Goal: Information Seeking & Learning: Learn about a topic

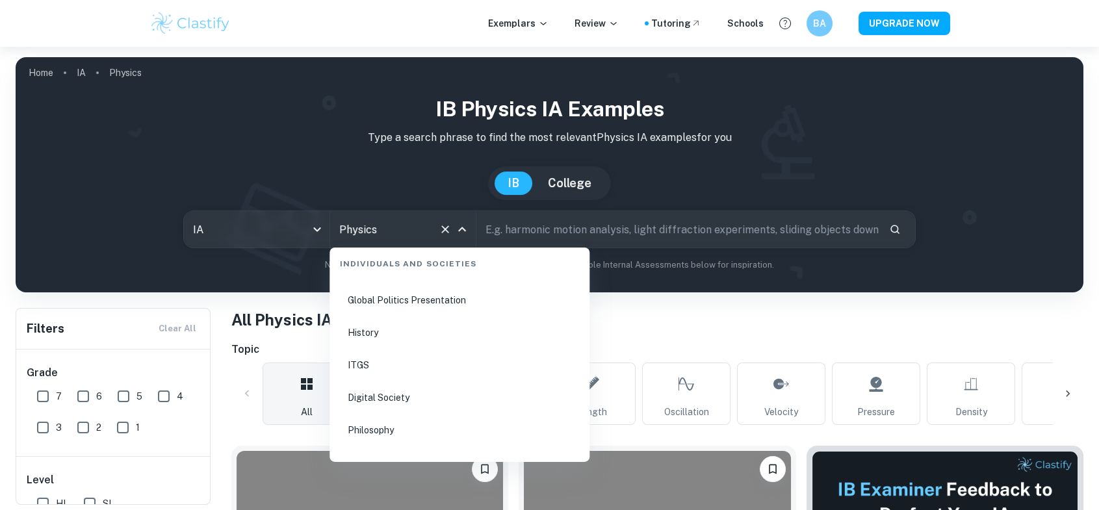
scroll to position [1852, 0]
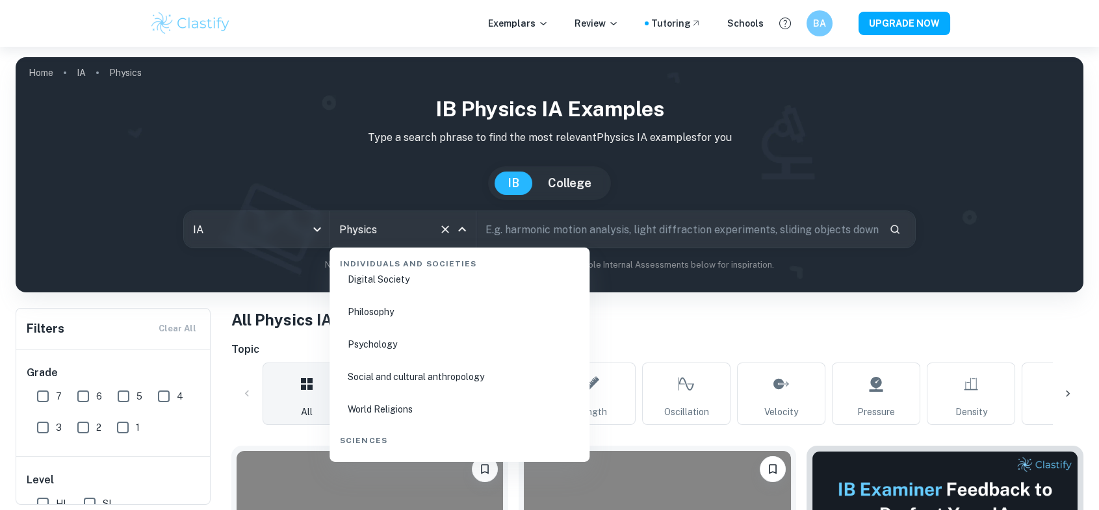
click at [396, 410] on li "World Religions" at bounding box center [460, 409] width 250 height 30
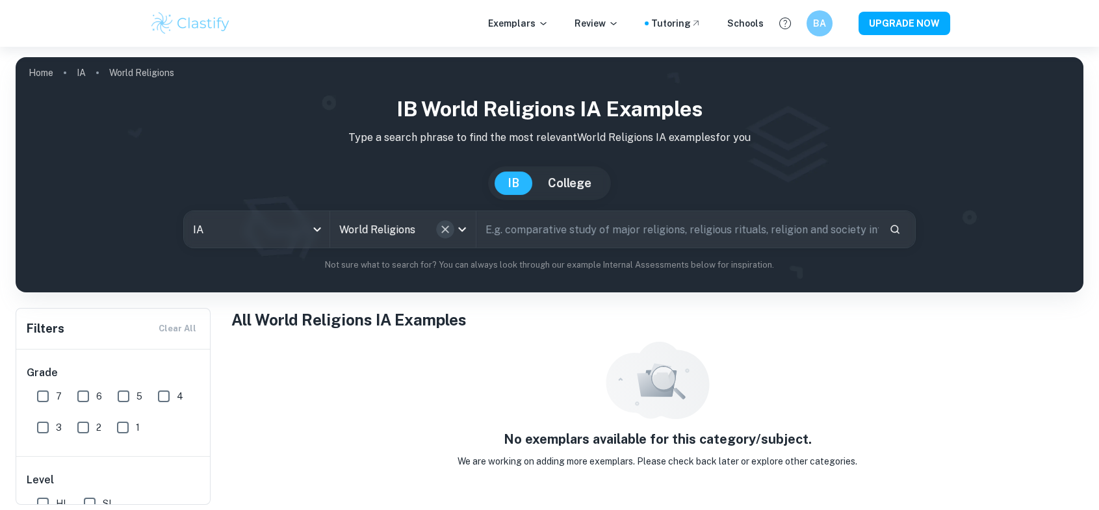
click at [443, 227] on icon "Clear" at bounding box center [445, 229] width 13 height 13
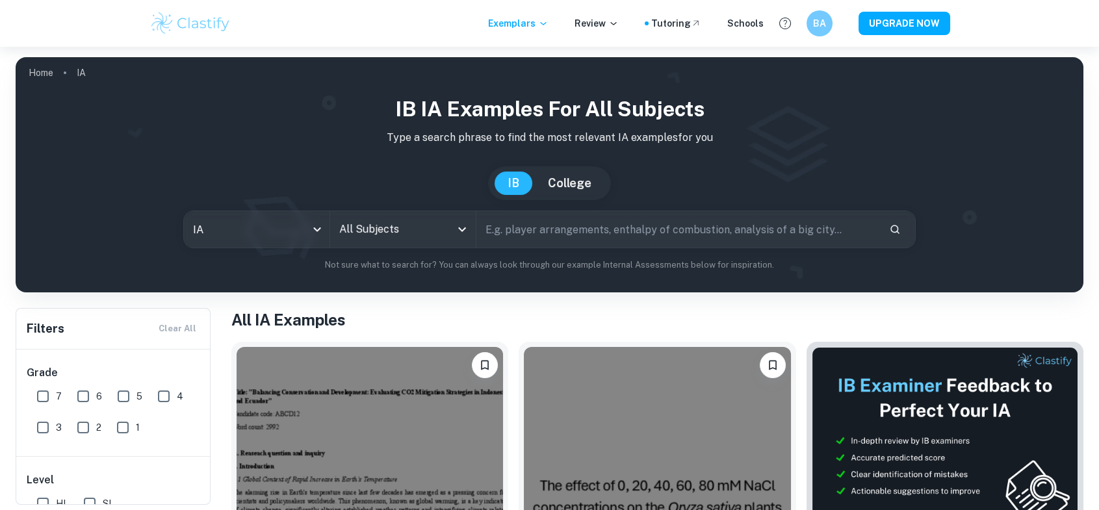
click at [452, 228] on div "All Subjects" at bounding box center [403, 229] width 146 height 36
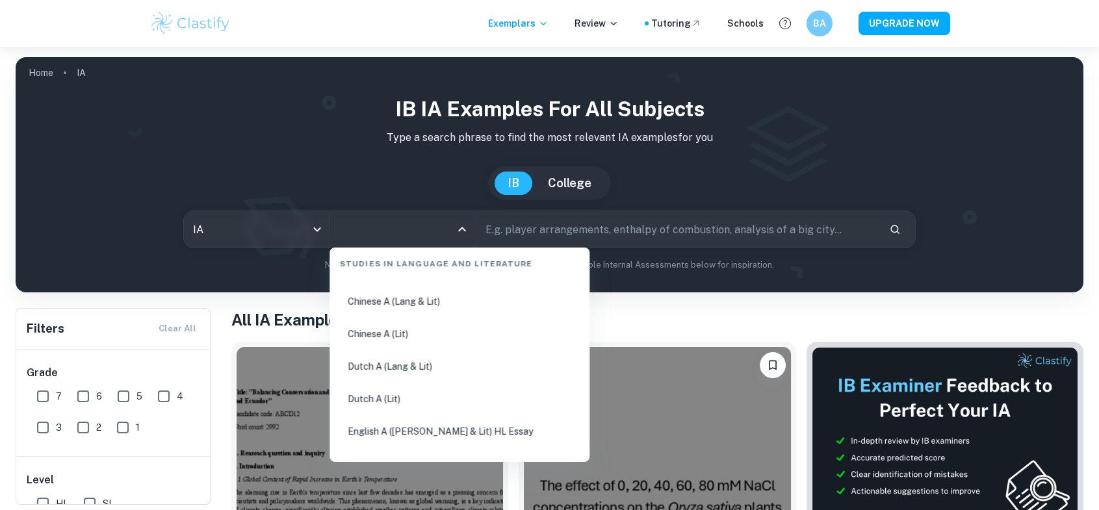
scroll to position [177, 0]
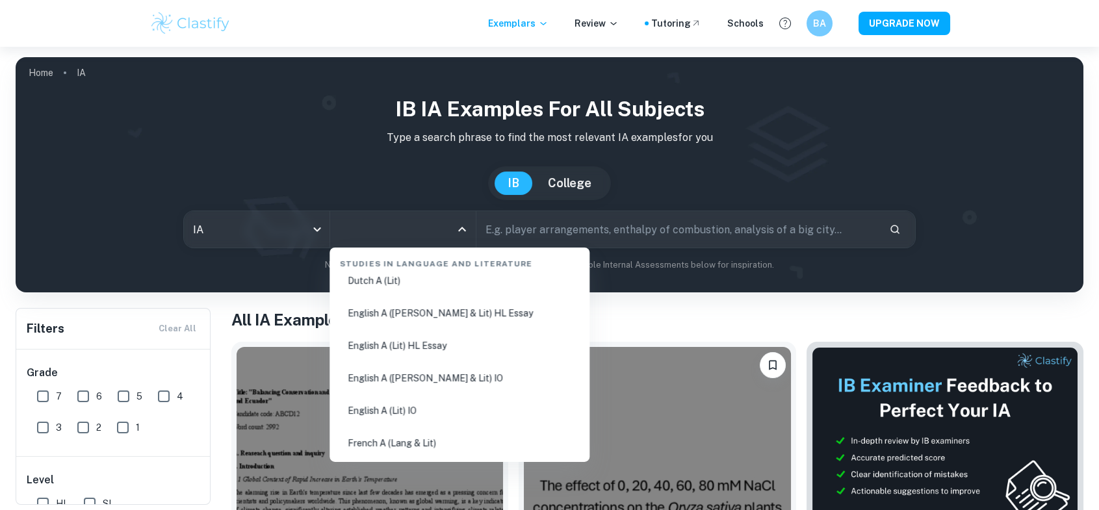
click at [447, 380] on li "English A ([PERSON_NAME] & Lit) IO" at bounding box center [460, 378] width 250 height 30
type input "English A ([PERSON_NAME] & Lit) IO"
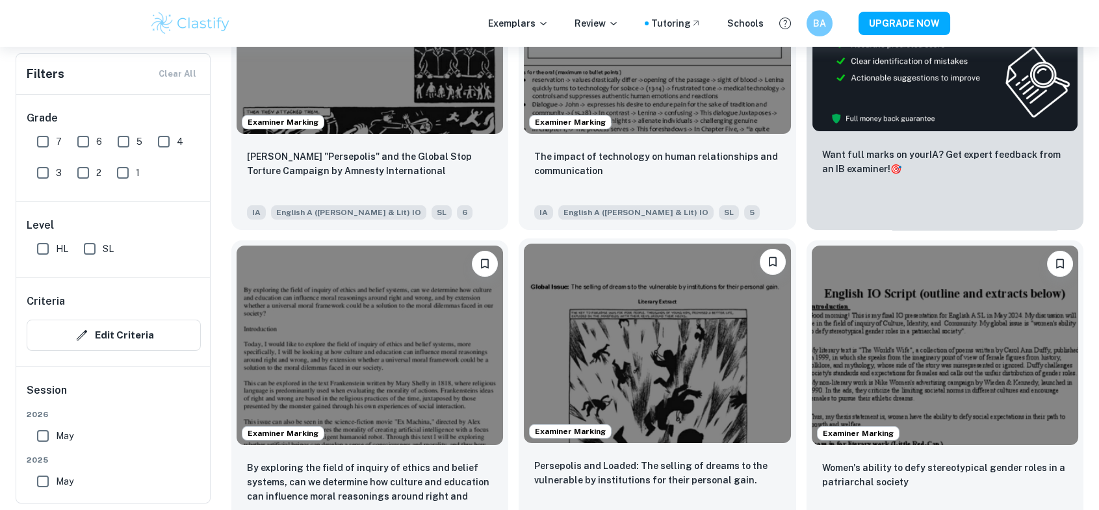
scroll to position [472, 0]
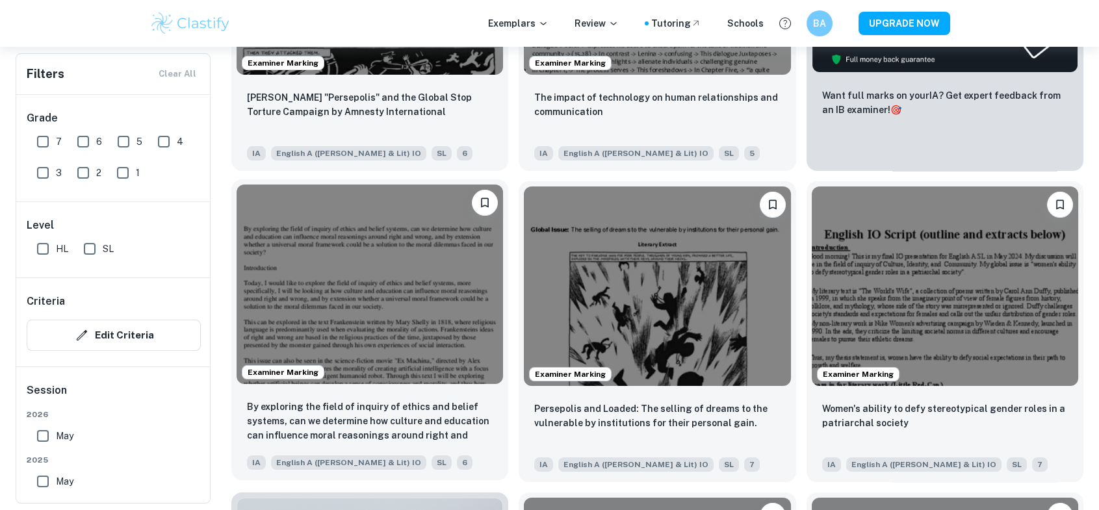
click at [341, 275] on img at bounding box center [370, 285] width 266 height 200
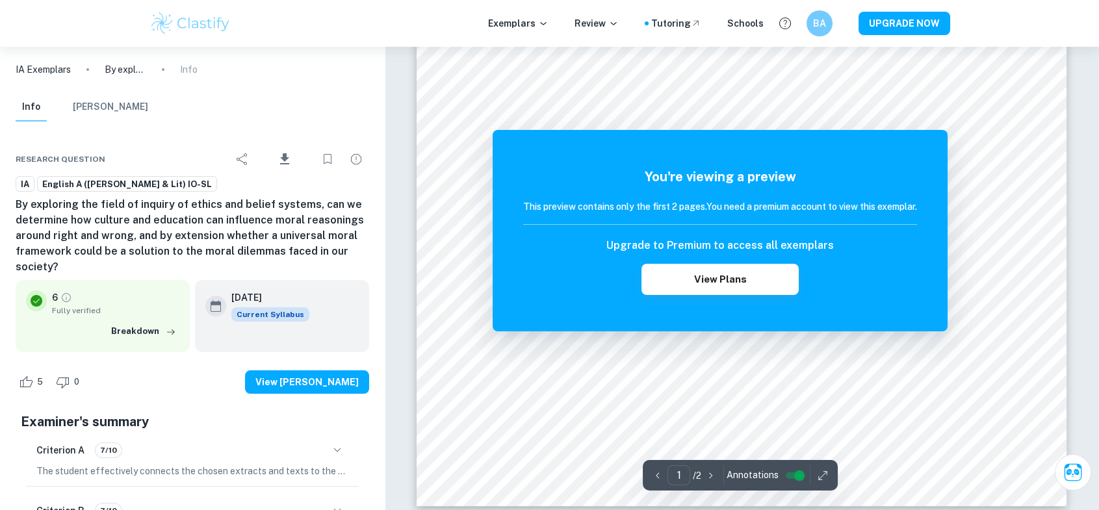
scroll to position [413, 0]
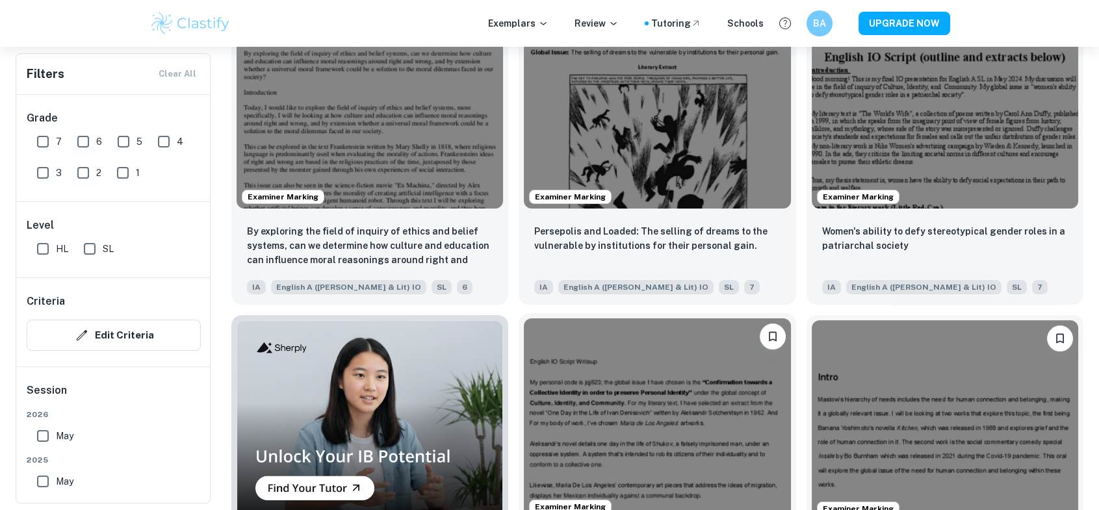
scroll to position [945, 0]
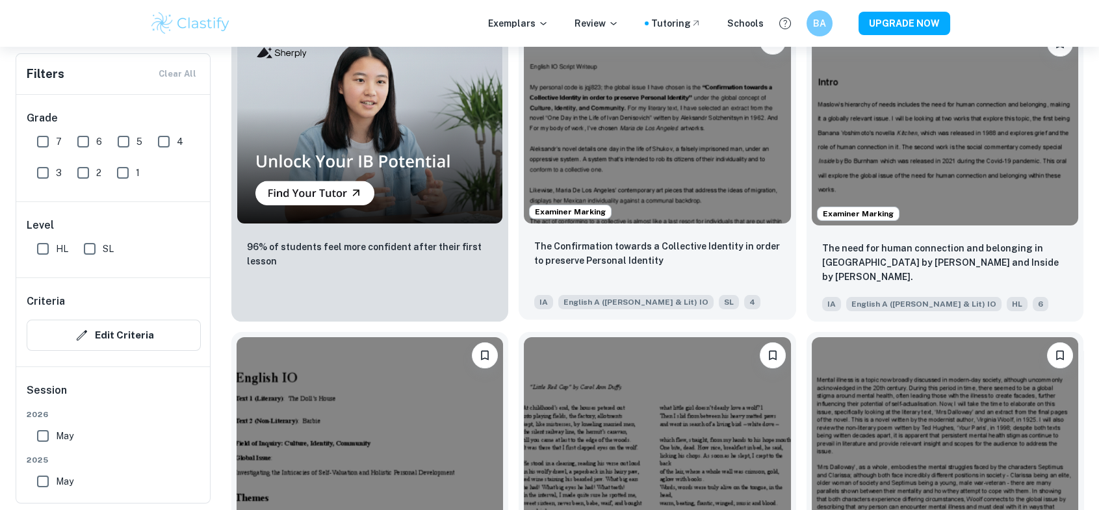
click at [645, 187] on img at bounding box center [657, 123] width 266 height 200
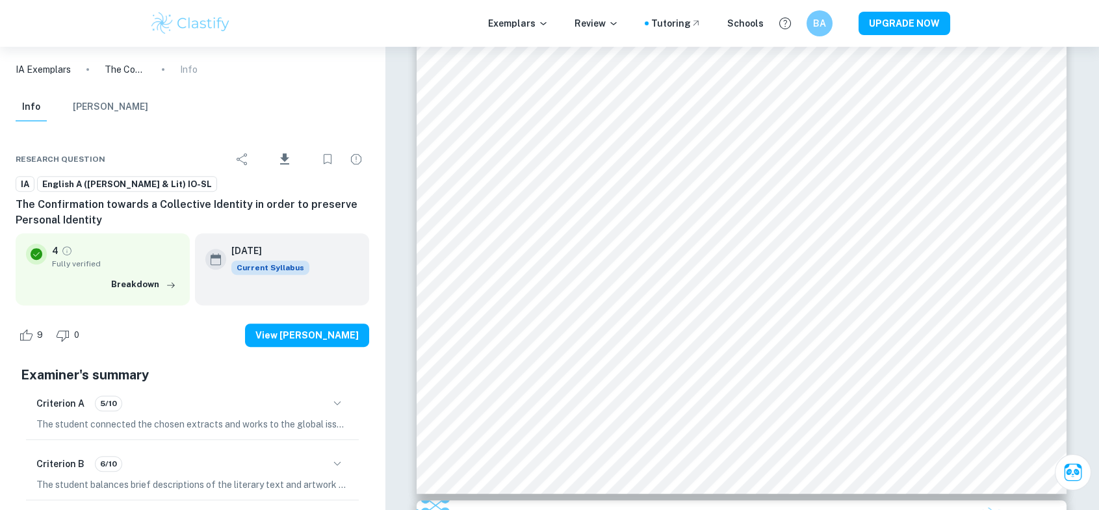
scroll to position [1536, 0]
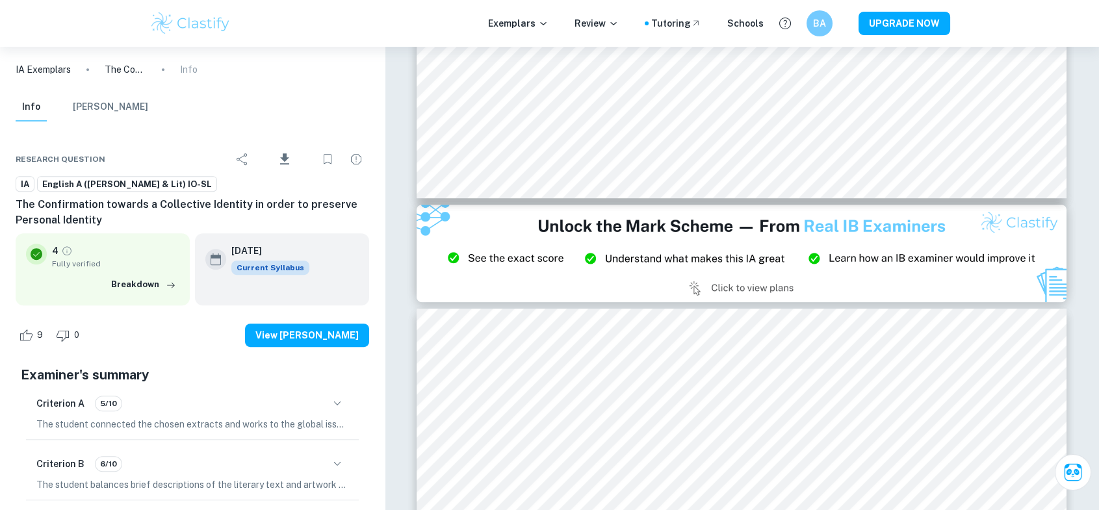
type input "3"
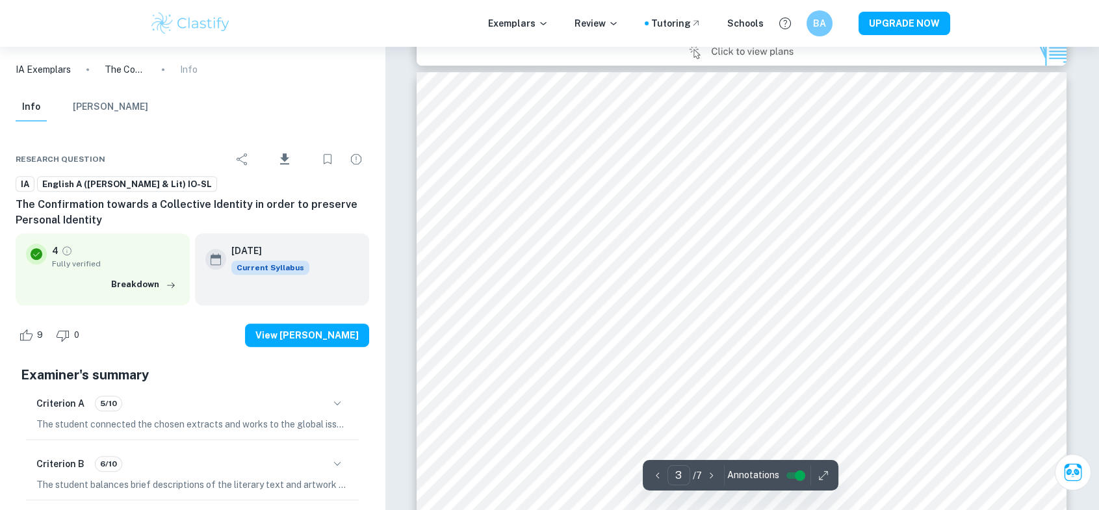
scroll to position [2008, 0]
